Goal: Information Seeking & Learning: Learn about a topic

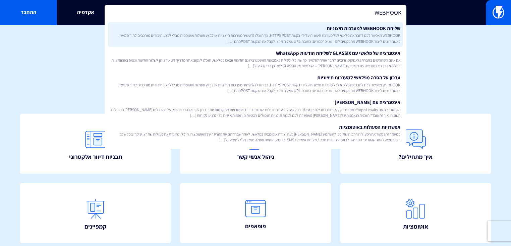
type input "WEBHOOK"
click at [288, 24] on link "שליחת WEBHOOK למערכות חיצוניות WEBHOOK מאפשר לכם לחבר את פלאשי לכל מערכת חיצוני…" at bounding box center [255, 34] width 295 height 25
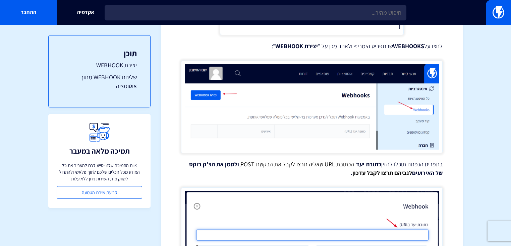
scroll to position [975, 0]
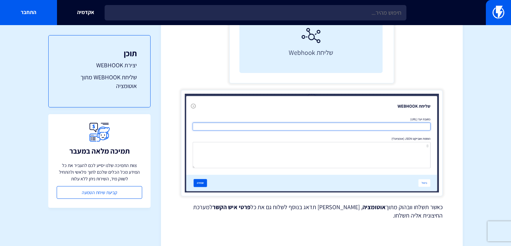
drag, startPoint x: 190, startPoint y: 111, endPoint x: 216, endPoint y: 257, distance: 147.7
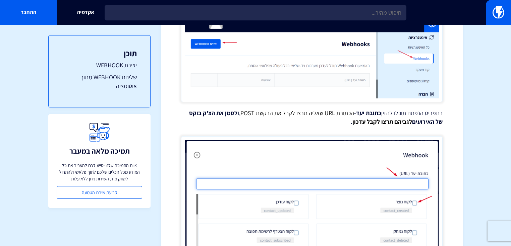
scroll to position [0, 0]
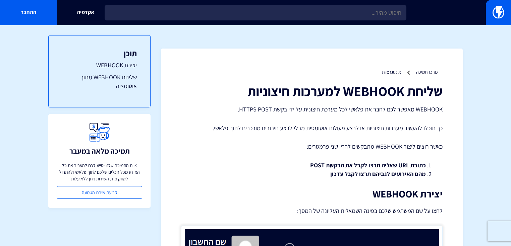
drag, startPoint x: 196, startPoint y: 137, endPoint x: 154, endPoint y: -22, distance: 164.9
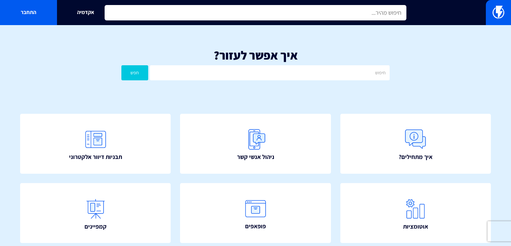
click at [295, 12] on input "text" at bounding box center [256, 12] width 302 height 15
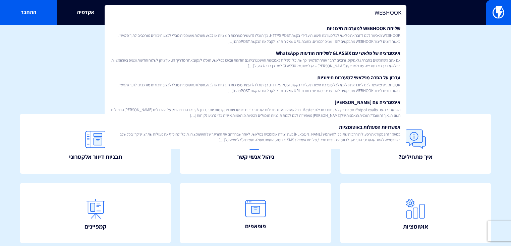
type input "WEBHOOK"
click at [453, 71] on div "איך אפשר לעזור? חפש" at bounding box center [255, 66] width 511 height 55
